Goal: Task Accomplishment & Management: Use online tool/utility

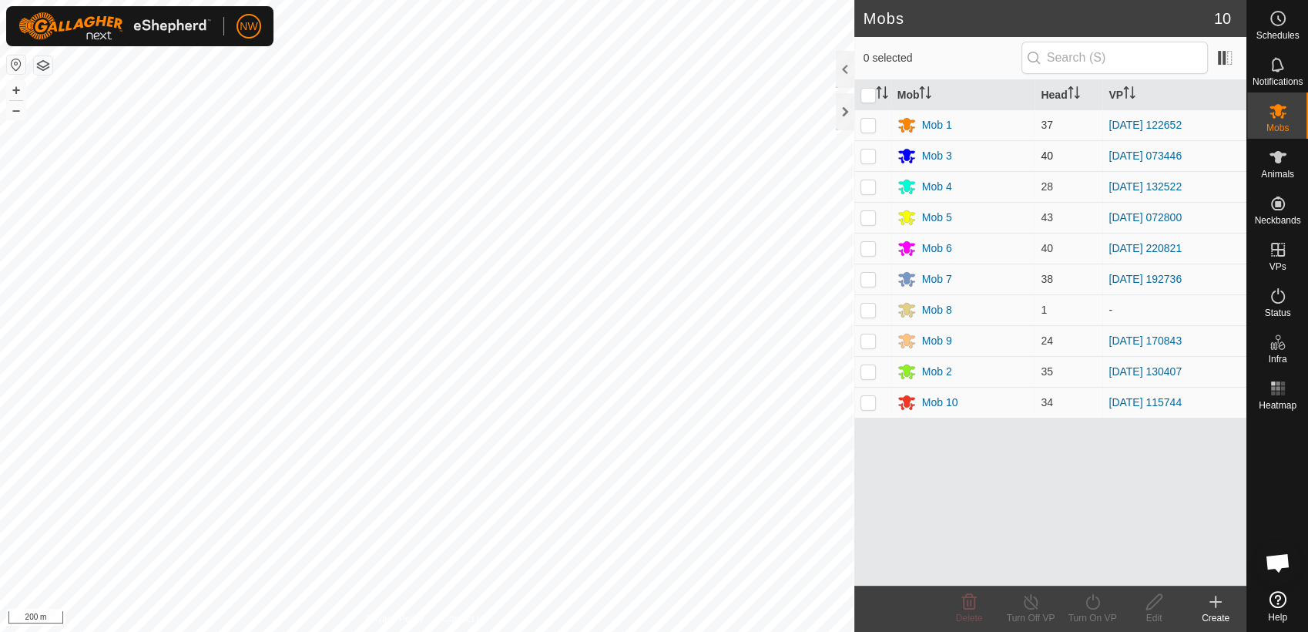
click at [871, 151] on p-checkbox at bounding box center [867, 155] width 15 height 12
checkbox input "true"
click at [1089, 603] on icon at bounding box center [1092, 601] width 19 height 18
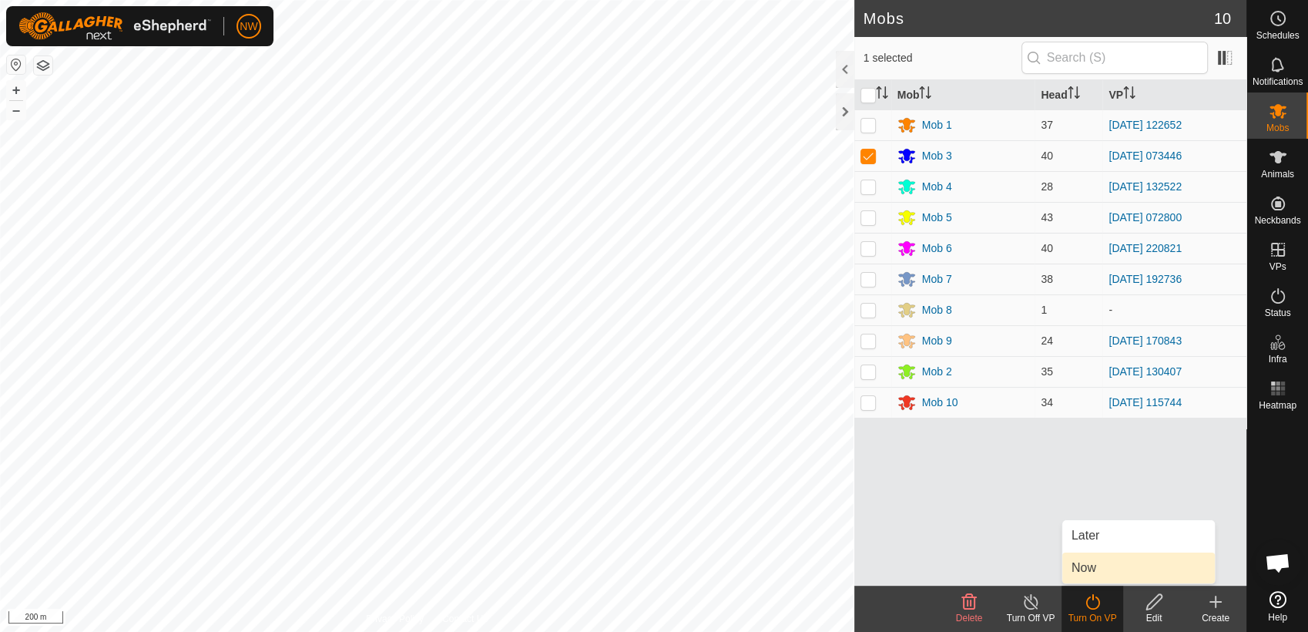
click at [1093, 564] on link "Now" at bounding box center [1138, 567] width 153 height 31
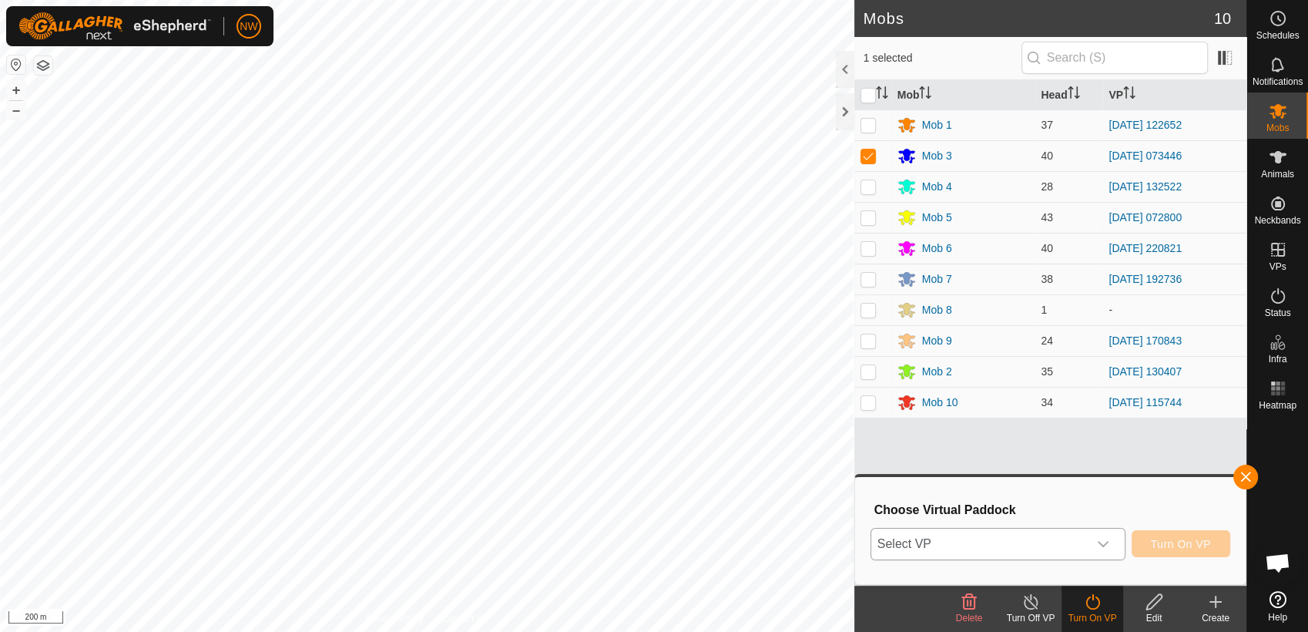
click at [1109, 543] on icon "dropdown trigger" at bounding box center [1103, 544] width 12 height 12
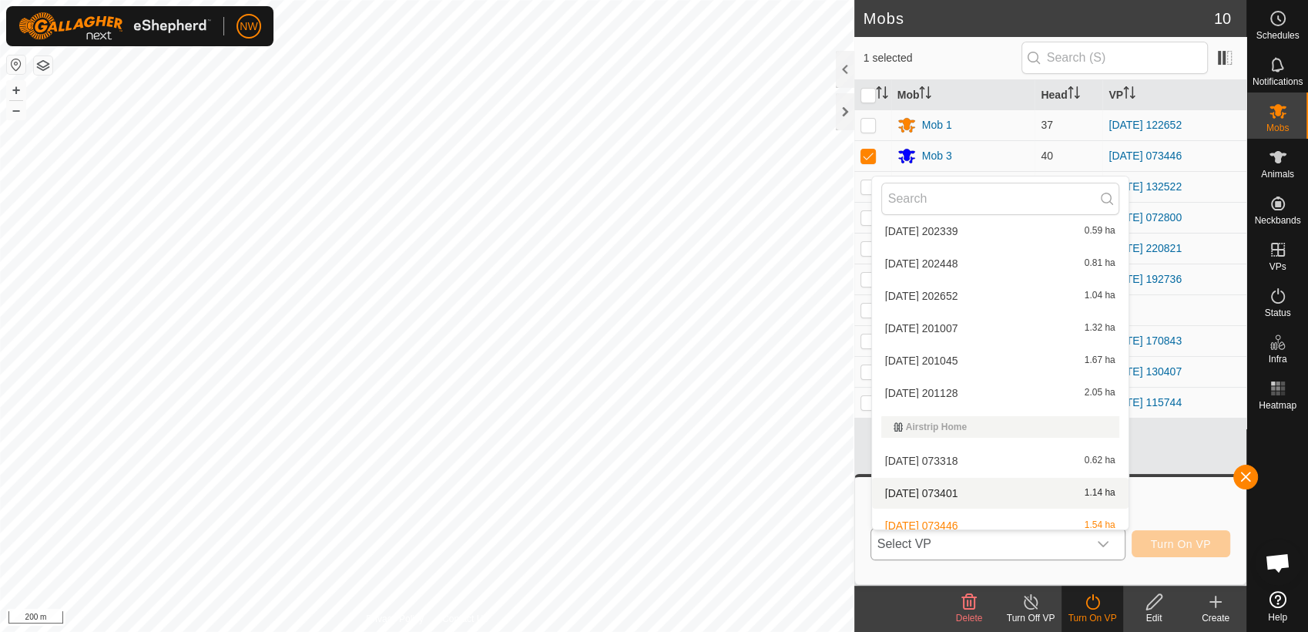
scroll to position [789, 0]
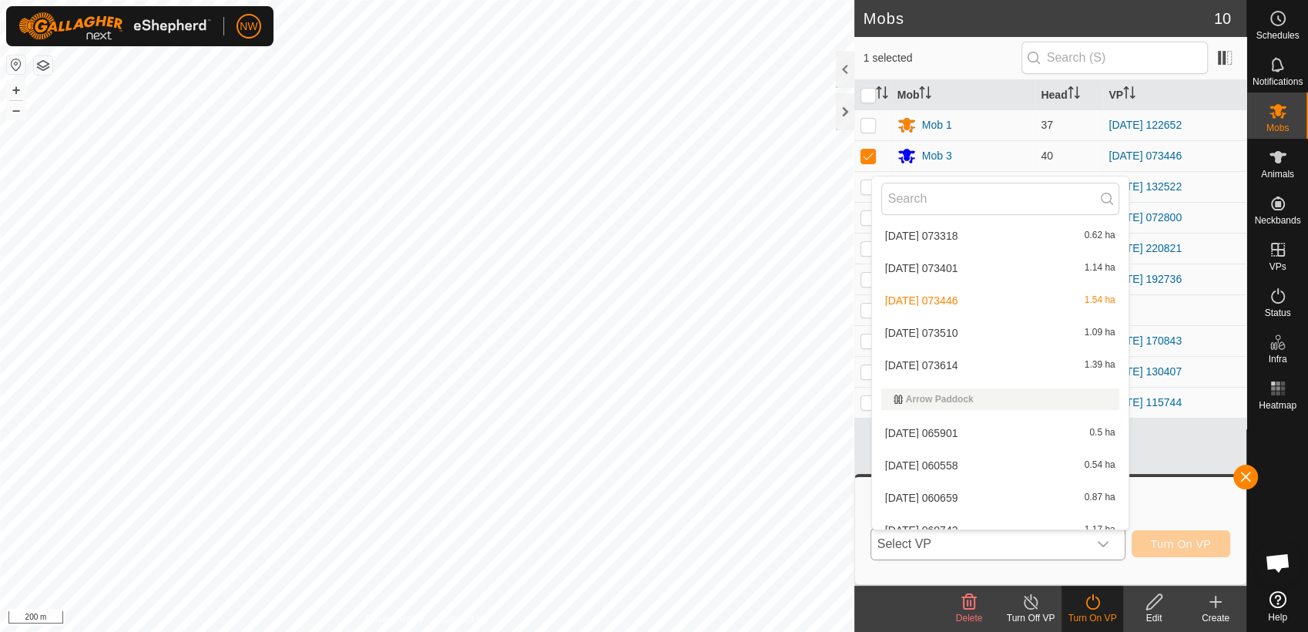
click at [940, 323] on li "[DATE] 073510 1.09 ha" at bounding box center [1000, 332] width 256 height 31
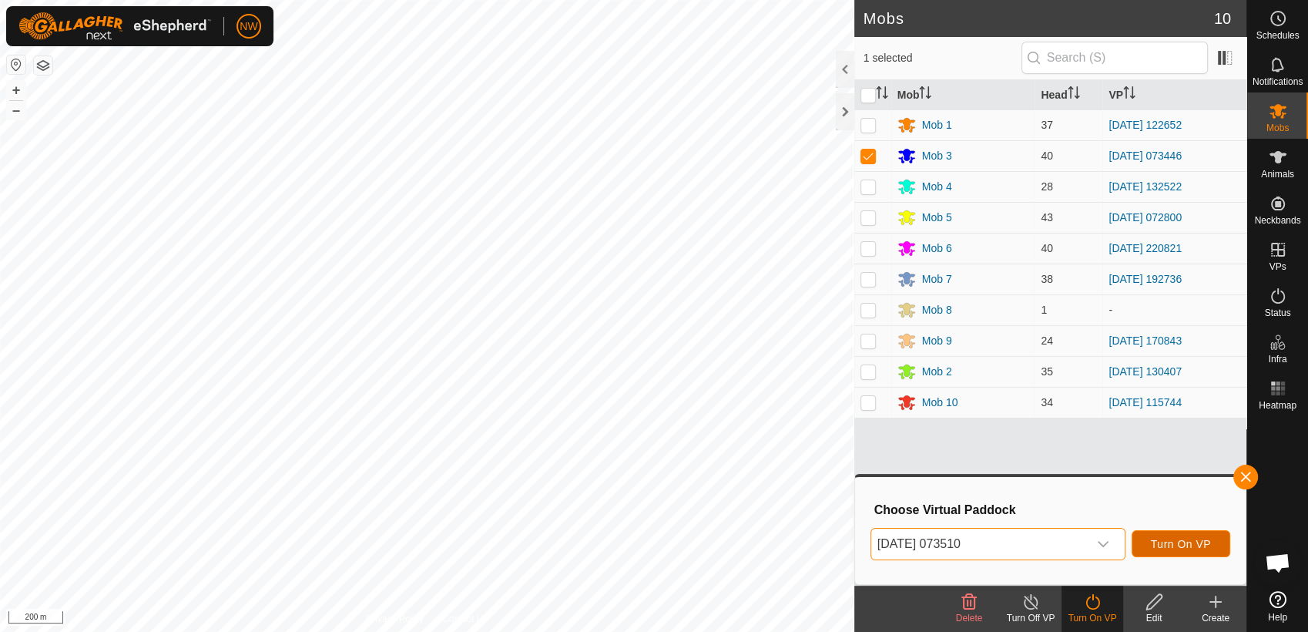
click at [1196, 538] on span "Turn On VP" at bounding box center [1181, 544] width 60 height 12
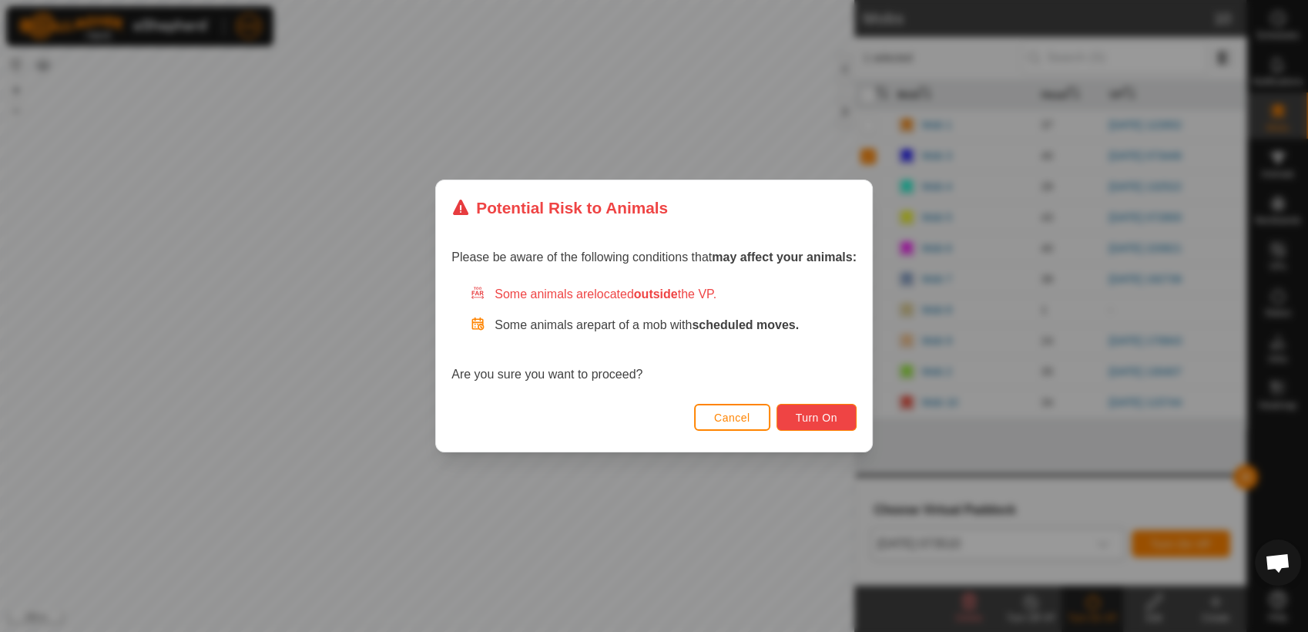
click at [816, 414] on span "Turn On" at bounding box center [817, 417] width 42 height 12
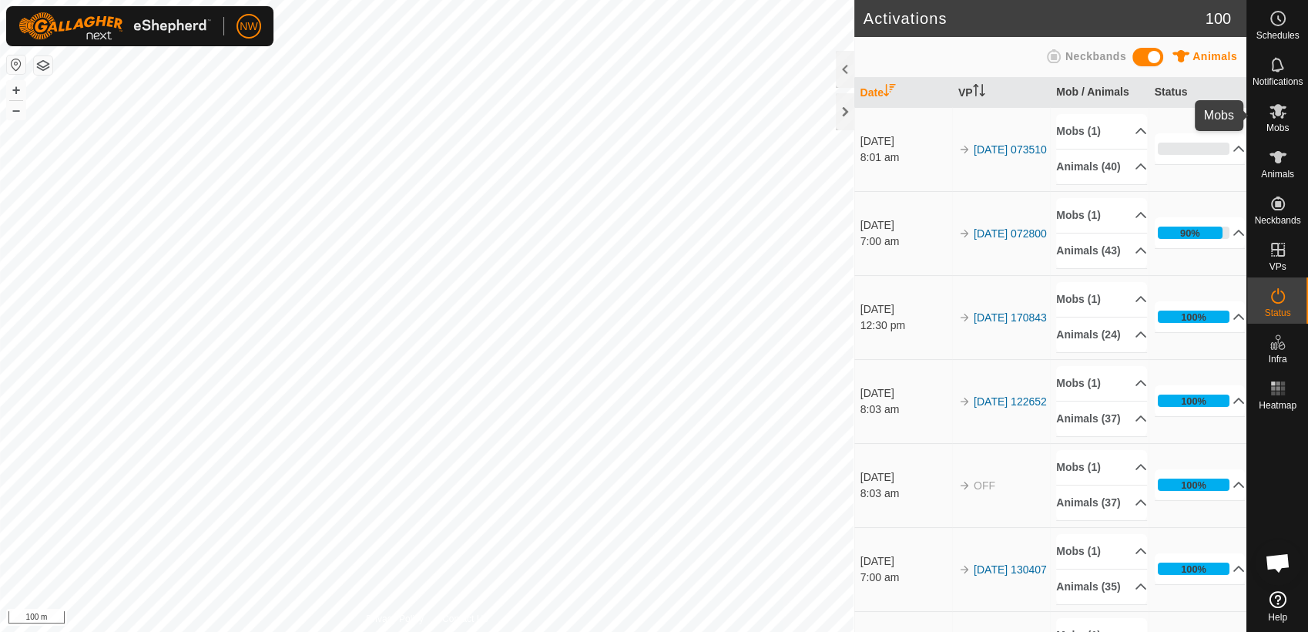
click at [1282, 120] on es-mob-svg-icon at bounding box center [1278, 111] width 28 height 25
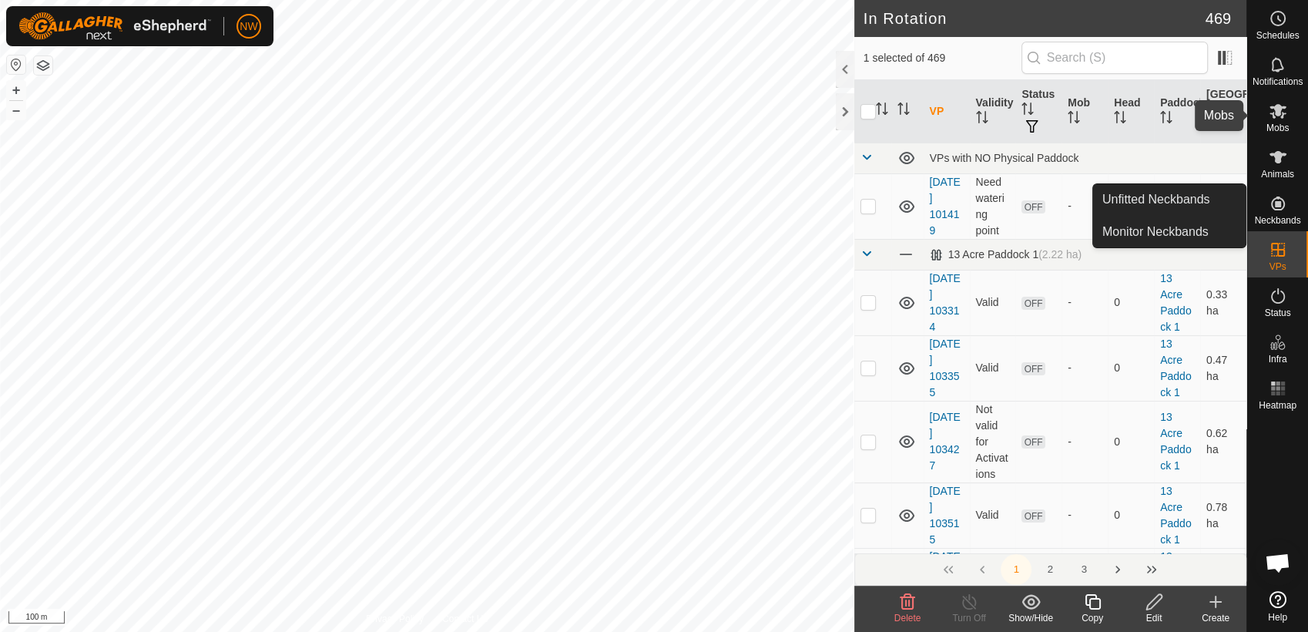
click at [1275, 108] on icon at bounding box center [1277, 111] width 17 height 15
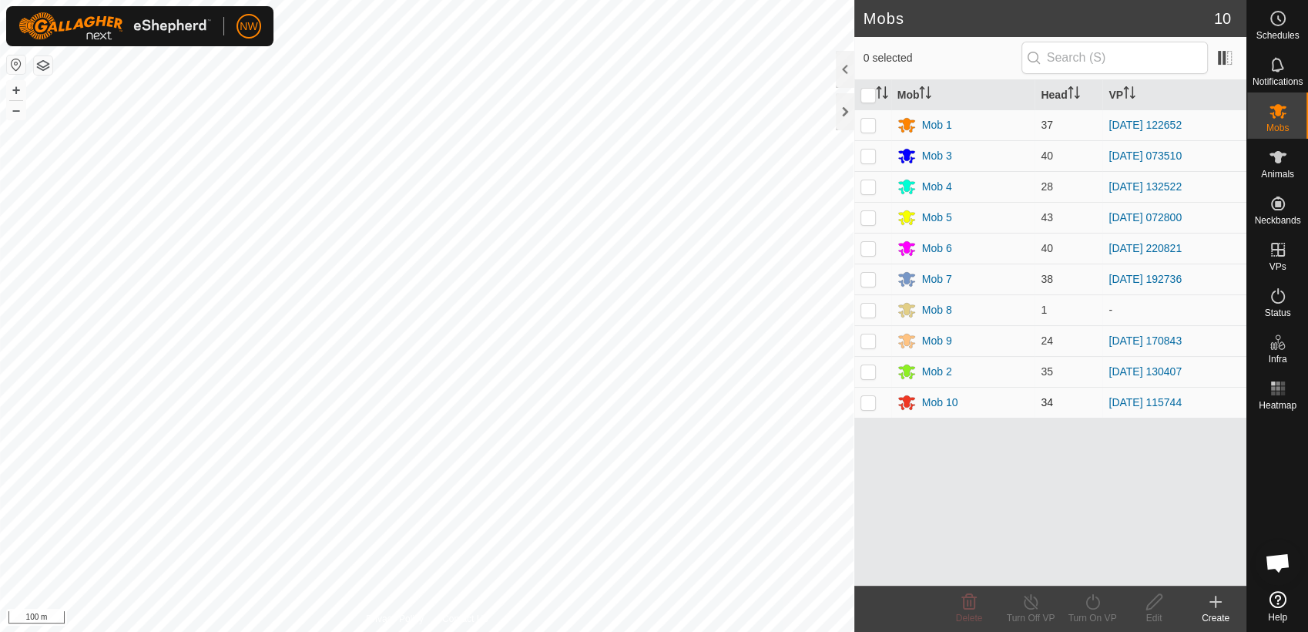
click at [867, 400] on p-checkbox at bounding box center [867, 402] width 15 height 12
checkbox input "true"
click at [1092, 605] on icon at bounding box center [1092, 601] width 19 height 18
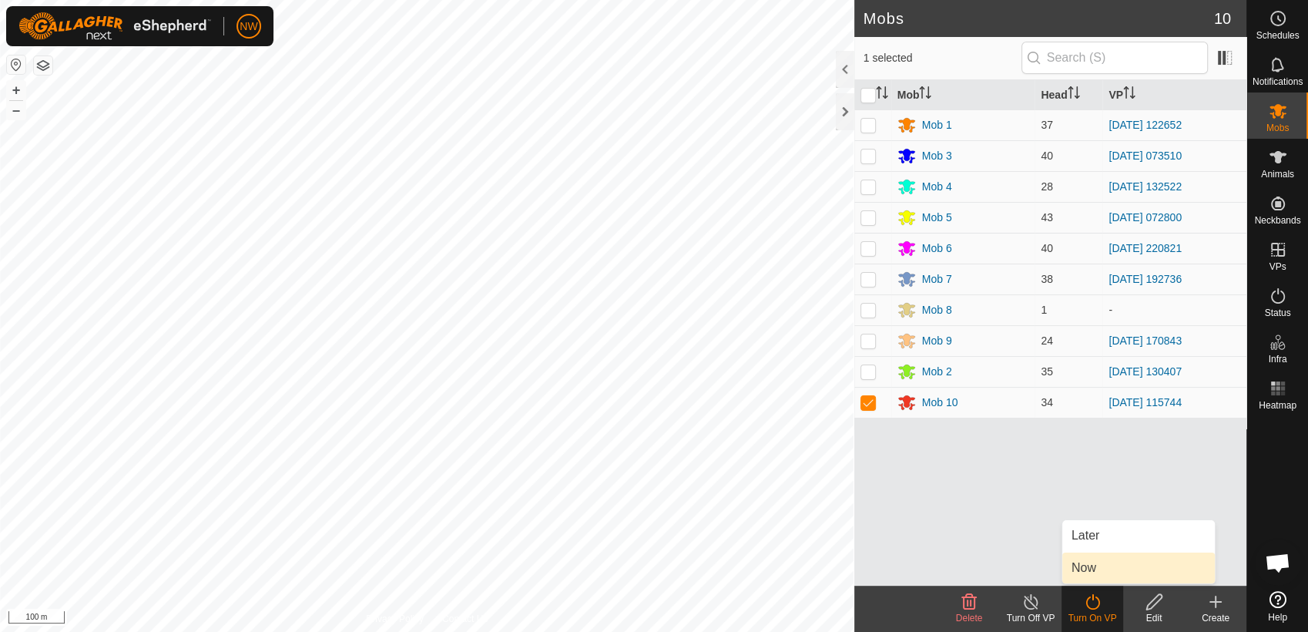
click at [1088, 568] on link "Now" at bounding box center [1138, 567] width 153 height 31
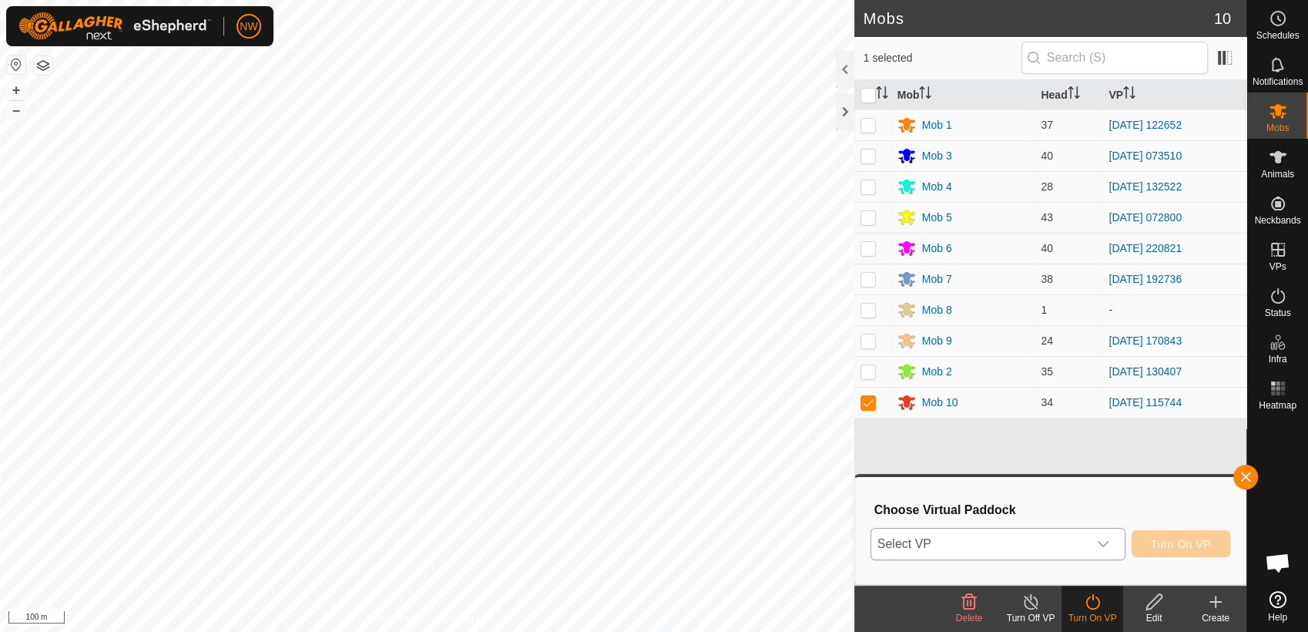
click at [1109, 543] on icon "dropdown trigger" at bounding box center [1103, 544] width 12 height 12
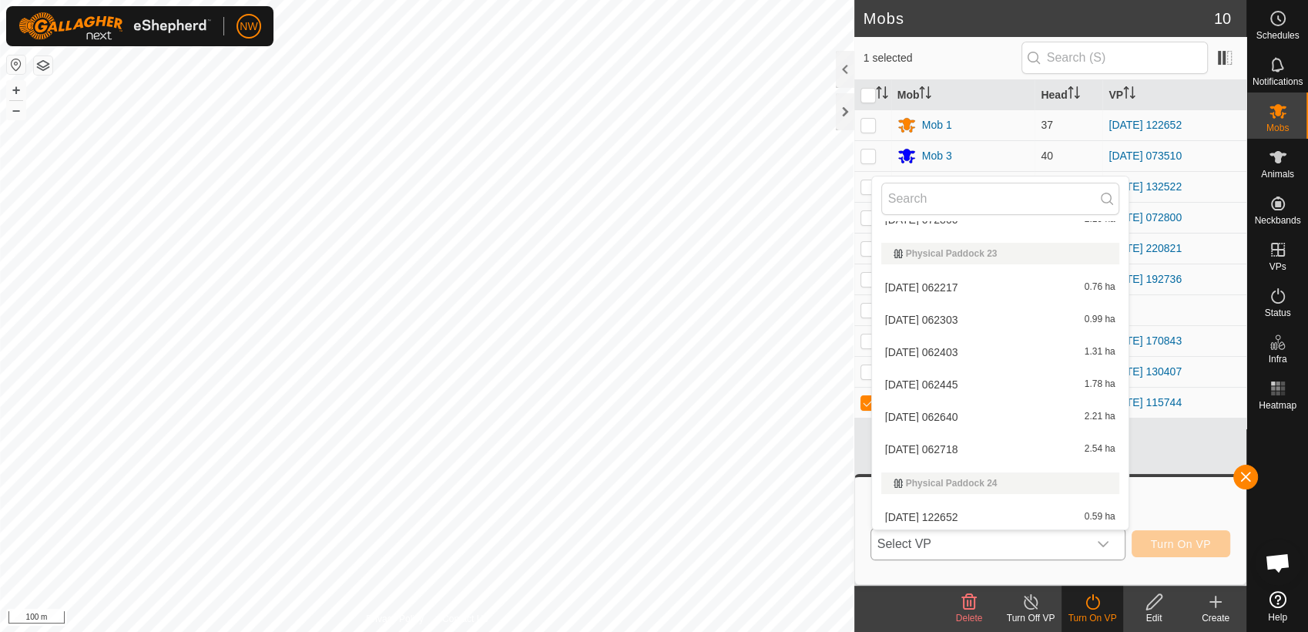
scroll to position [7721, 0]
click at [1078, 371] on div "[DATE] 062445 1.78 ha" at bounding box center [1000, 380] width 238 height 18
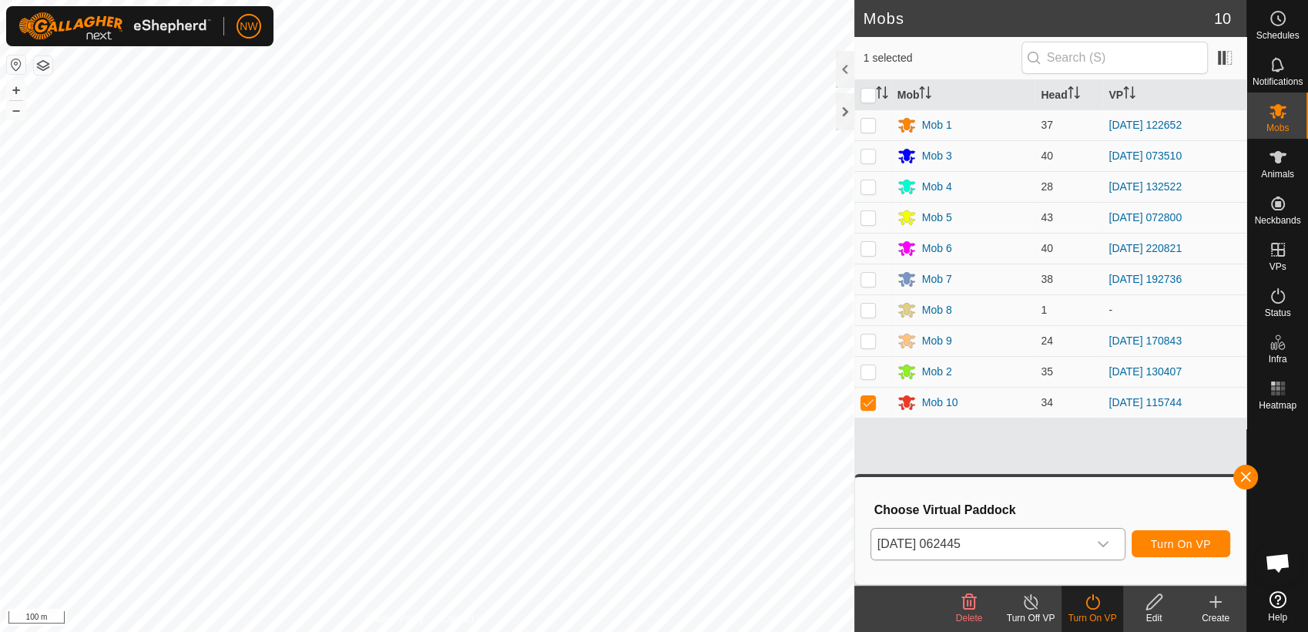
click at [1108, 539] on icon "dropdown trigger" at bounding box center [1103, 544] width 12 height 12
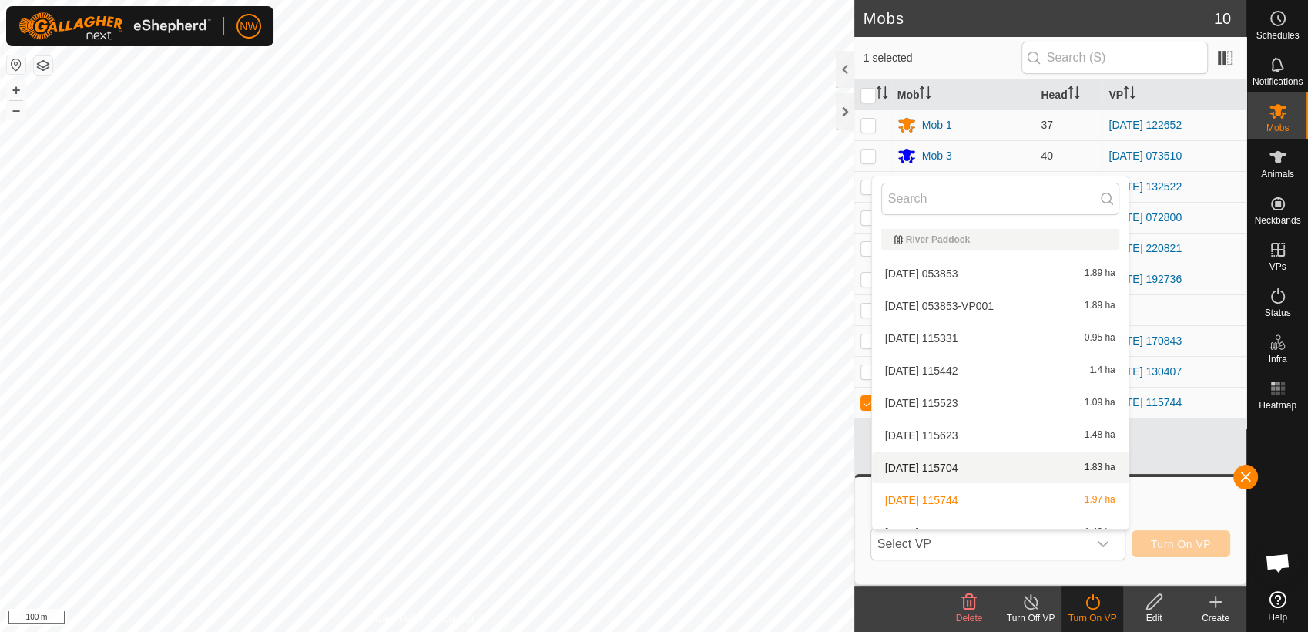
scroll to position [17515, 0]
click at [937, 301] on li "[DATE] 053853-VP001 1.89 ha" at bounding box center [1000, 306] width 256 height 31
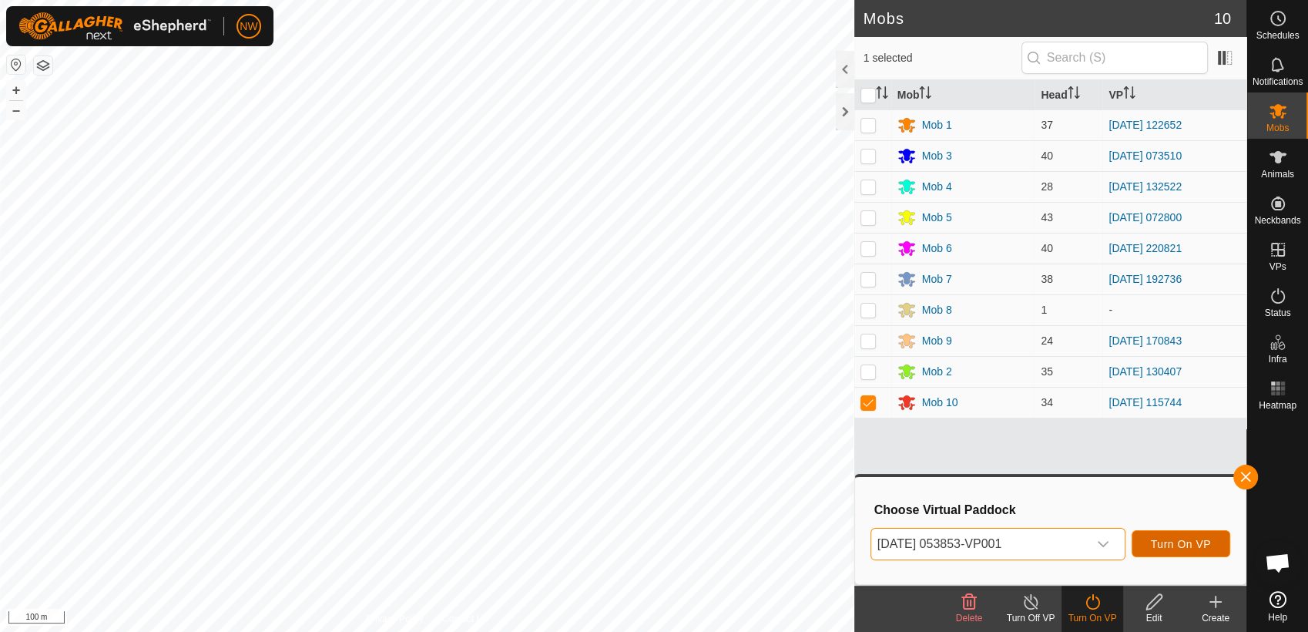
click at [1177, 543] on span "Turn On VP" at bounding box center [1181, 544] width 60 height 12
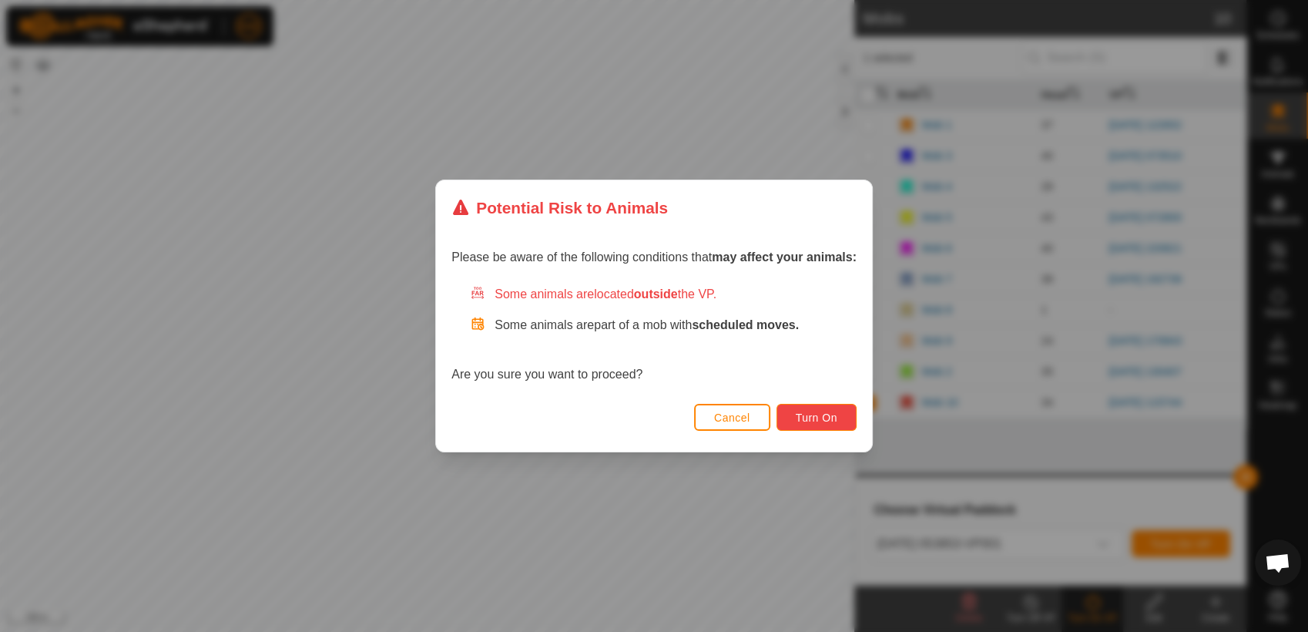
click at [826, 413] on span "Turn On" at bounding box center [817, 417] width 42 height 12
